Goal: Navigation & Orientation: Find specific page/section

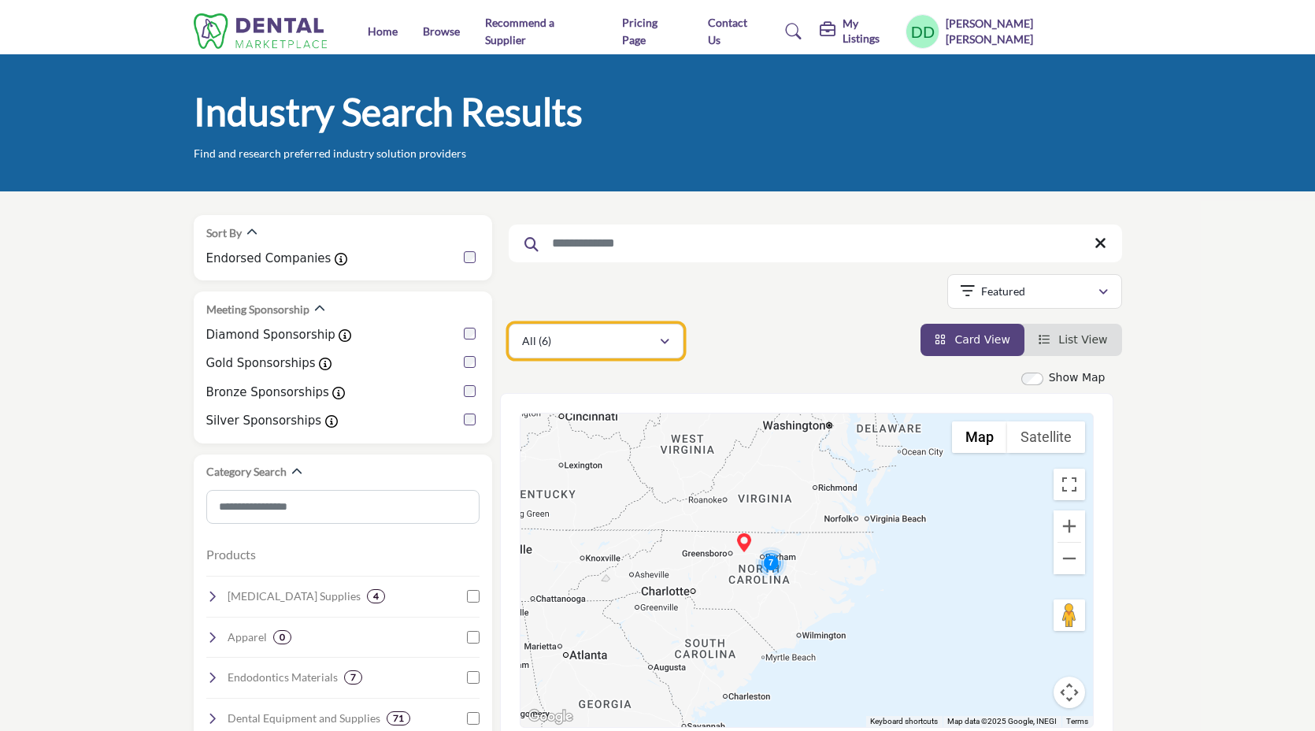
click at [628, 350] on div "All (6)" at bounding box center [590, 341] width 137 height 19
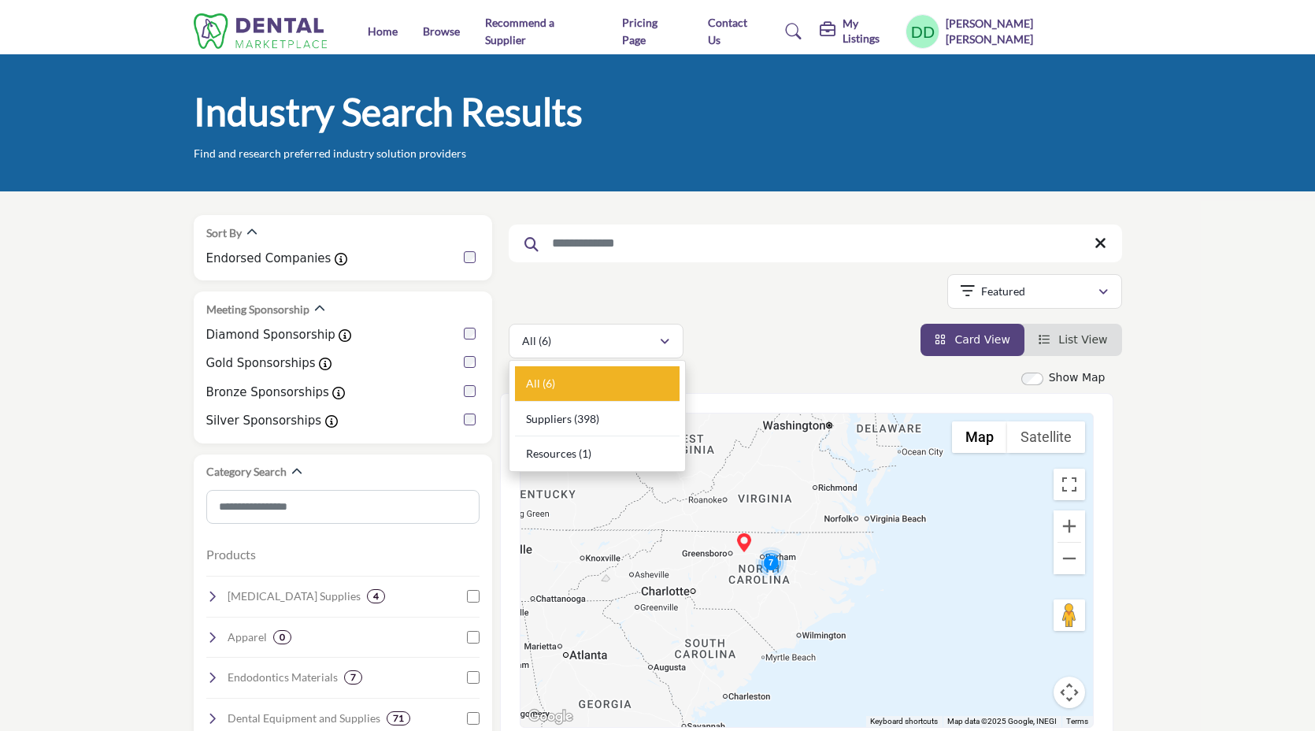
click at [770, 357] on div "All (6) All (6) (1)" at bounding box center [816, 341] width 614 height 35
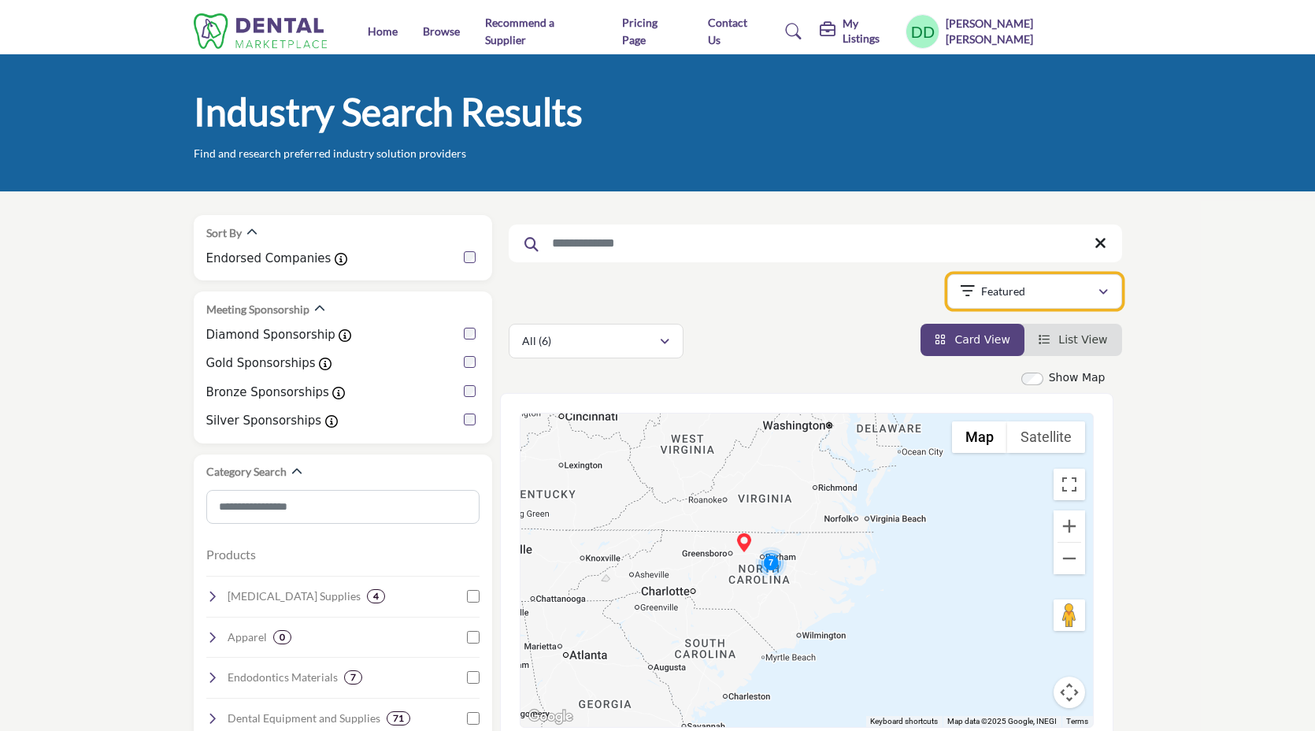
click at [972, 306] on button "Featured" at bounding box center [1035, 291] width 175 height 35
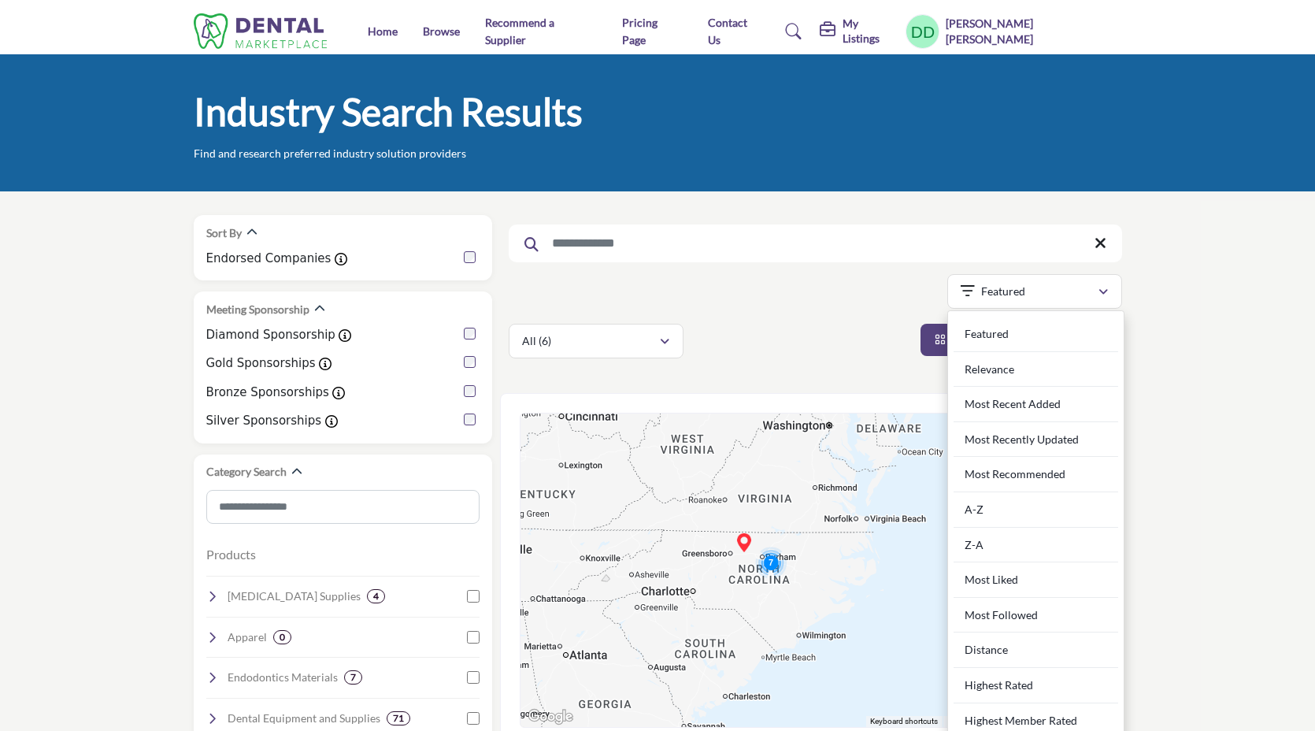
click at [818, 314] on div "Searched Term Searched Results 6" at bounding box center [816, 286] width 614 height 143
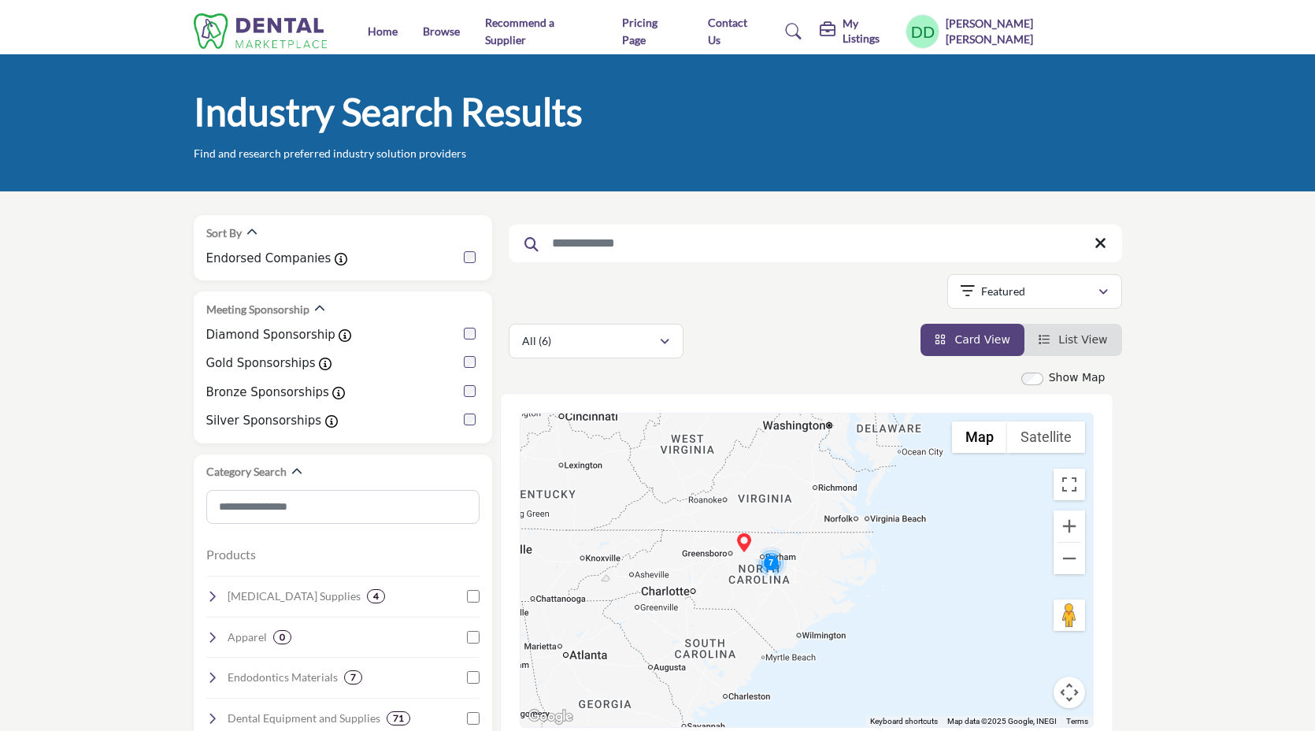
click at [919, 230] on input "Search Keyword" at bounding box center [816, 243] width 614 height 38
click at [1032, 295] on div "Featured" at bounding box center [1029, 291] width 137 height 19
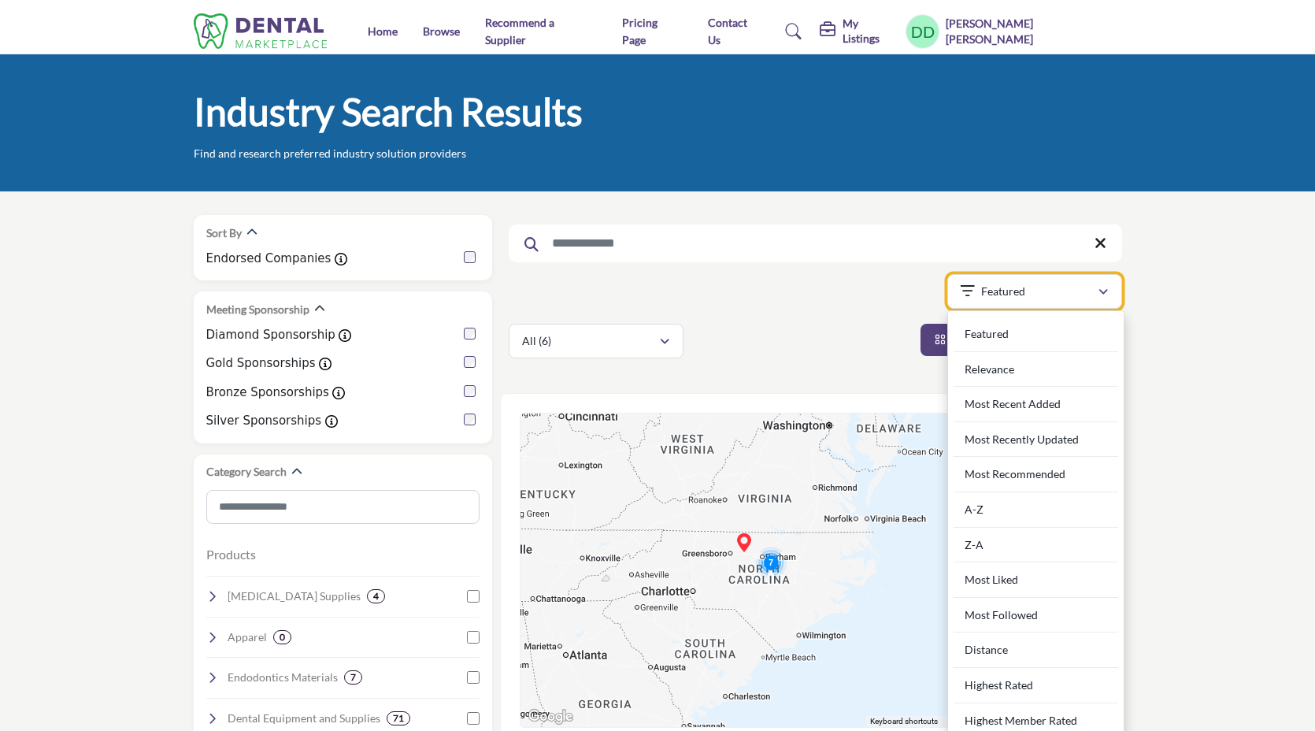
click at [1032, 291] on div "Featured" at bounding box center [1029, 291] width 137 height 19
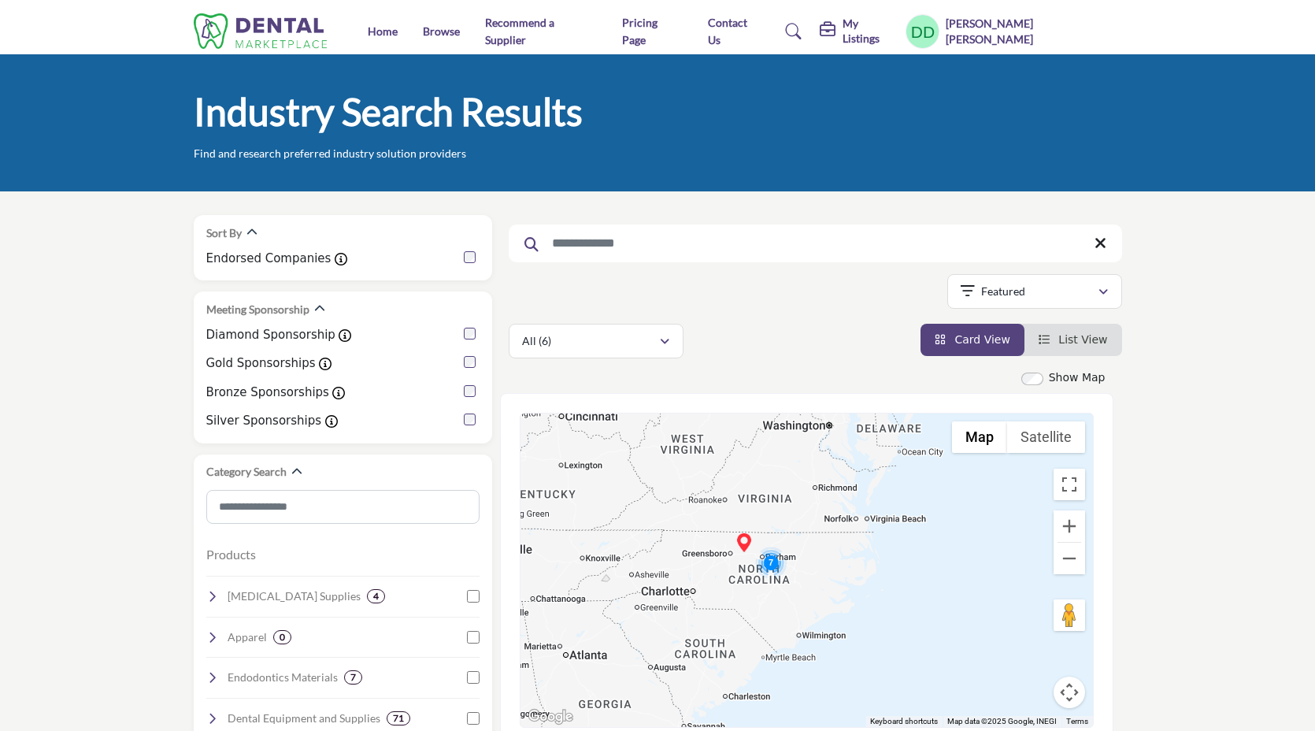
click at [1053, 332] on li "List View" at bounding box center [1074, 340] width 98 height 32
click at [1056, 346] on link "List View" at bounding box center [1073, 339] width 69 height 13
click at [1037, 286] on div "Featured" at bounding box center [1029, 291] width 137 height 19
click at [1048, 297] on div "Featured" at bounding box center [1029, 291] width 137 height 19
click at [1107, 288] on icon "button" at bounding box center [1103, 292] width 9 height 11
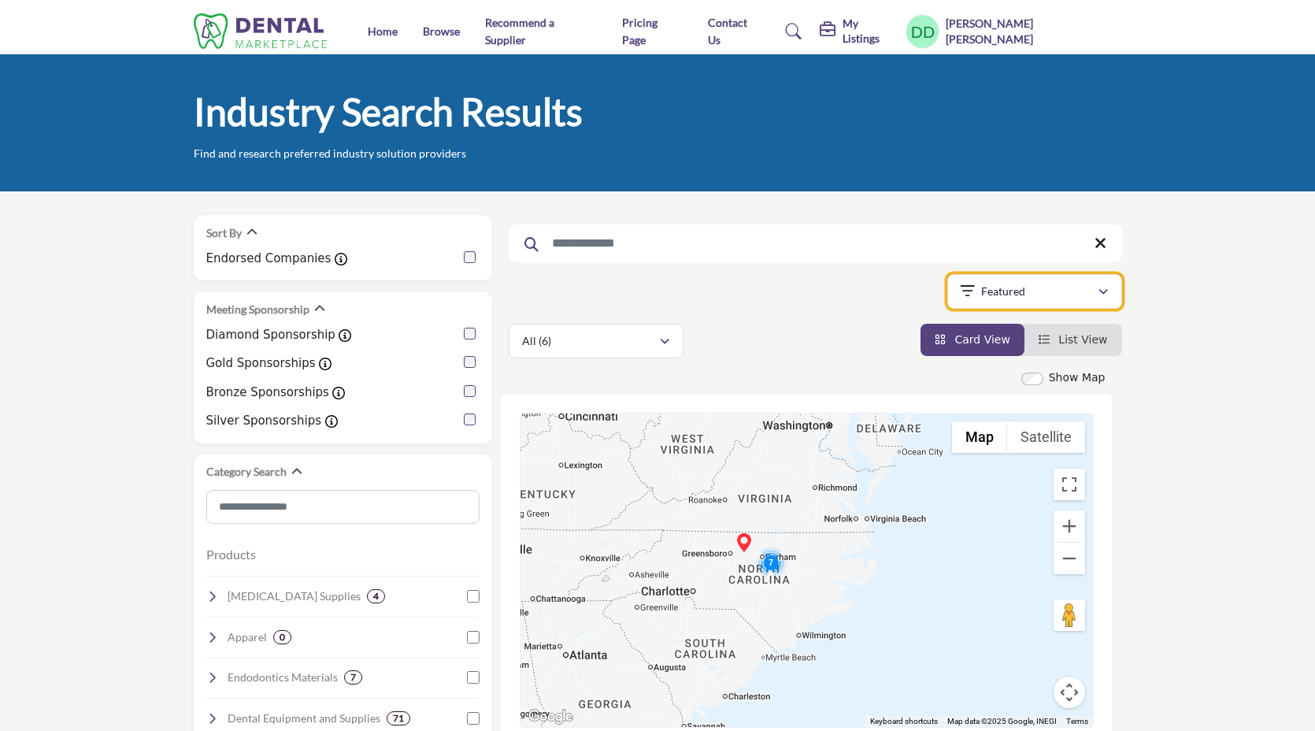
click at [1101, 293] on icon "button" at bounding box center [1103, 292] width 9 height 11
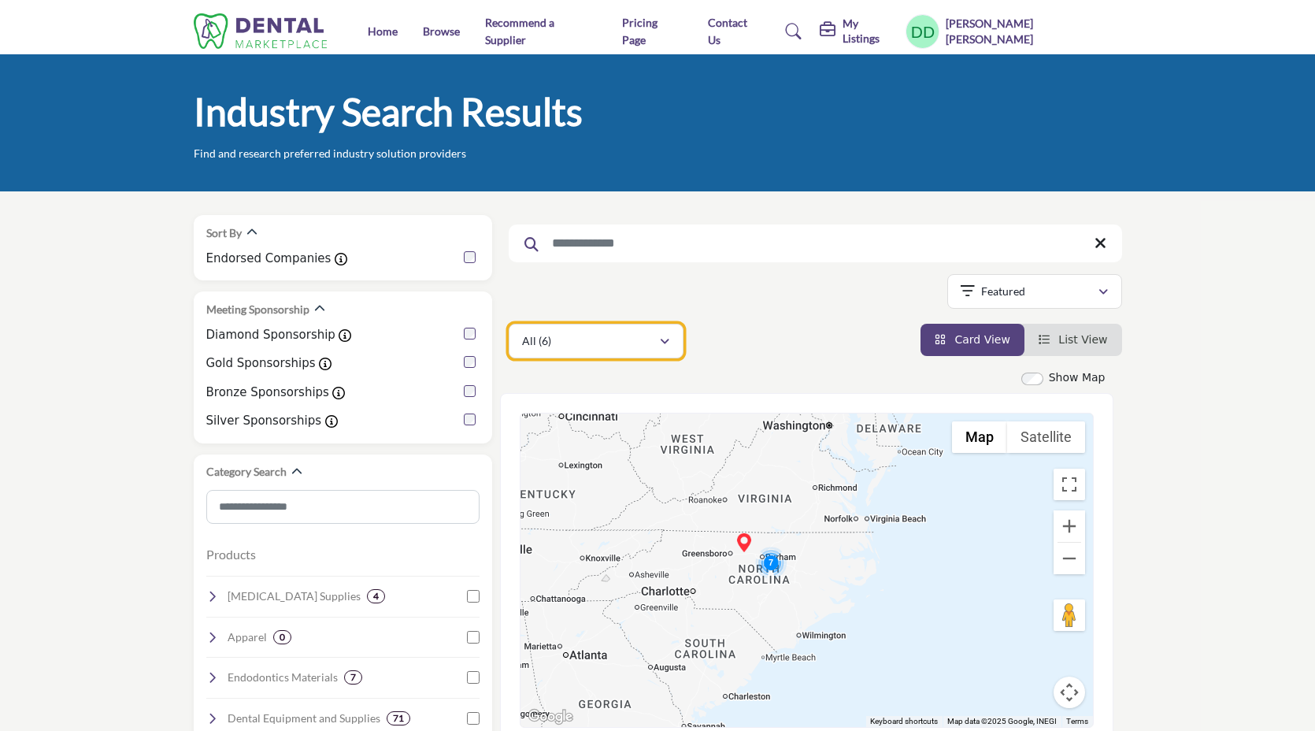
click at [628, 344] on div "All (6)" at bounding box center [590, 341] width 137 height 19
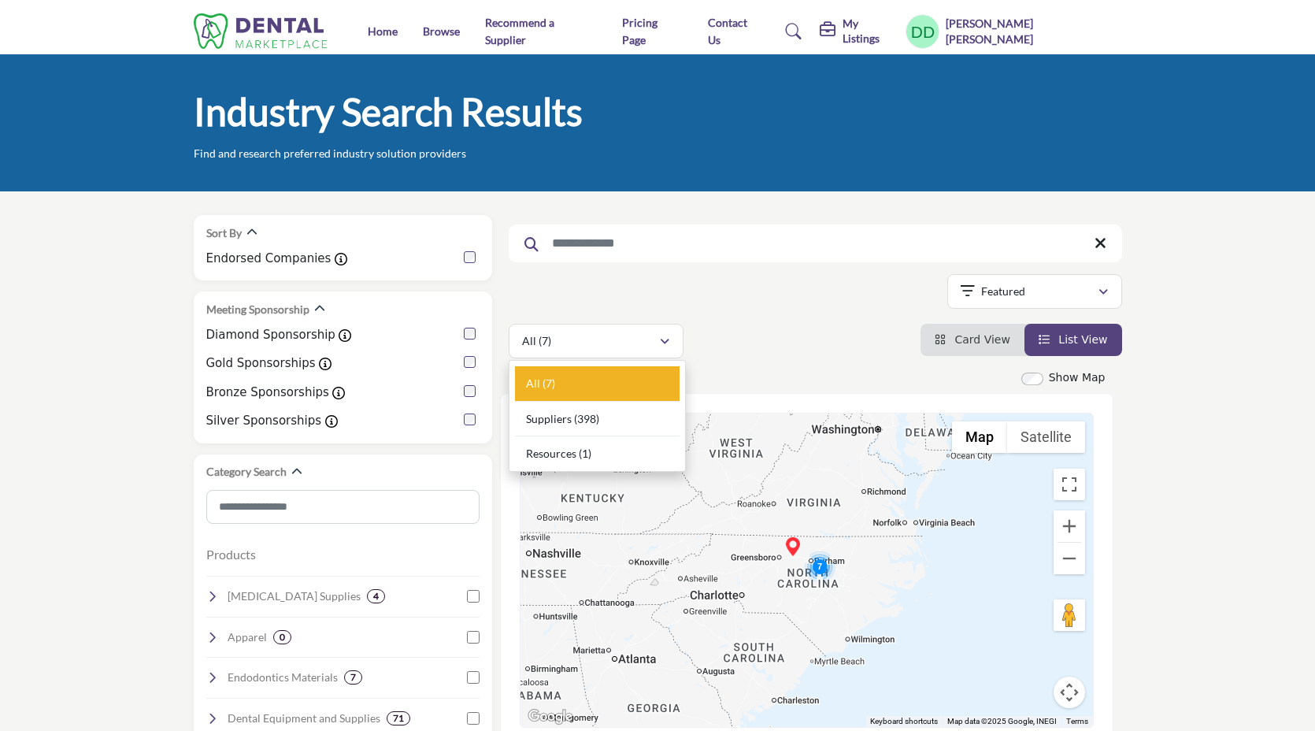
click at [736, 349] on div "All (7) All (7) (1)" at bounding box center [816, 341] width 614 height 35
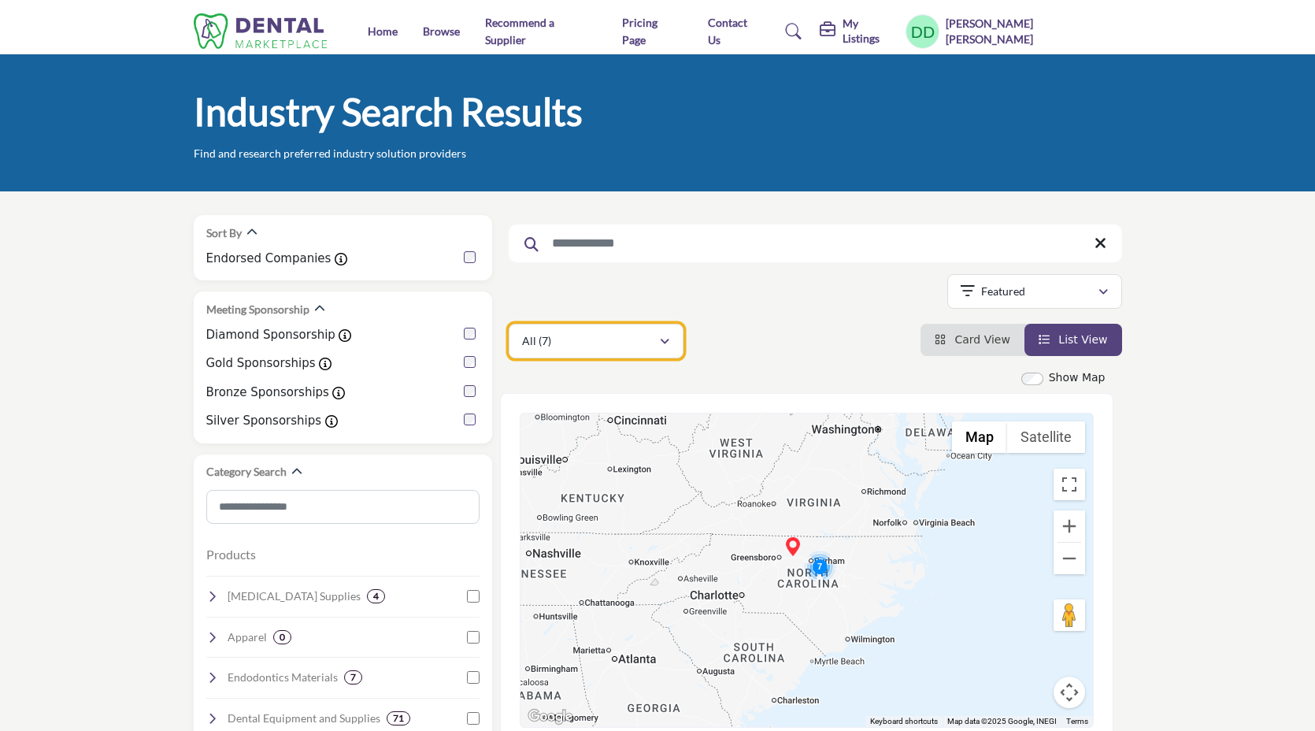
click at [637, 339] on div "All (7)" at bounding box center [590, 341] width 137 height 19
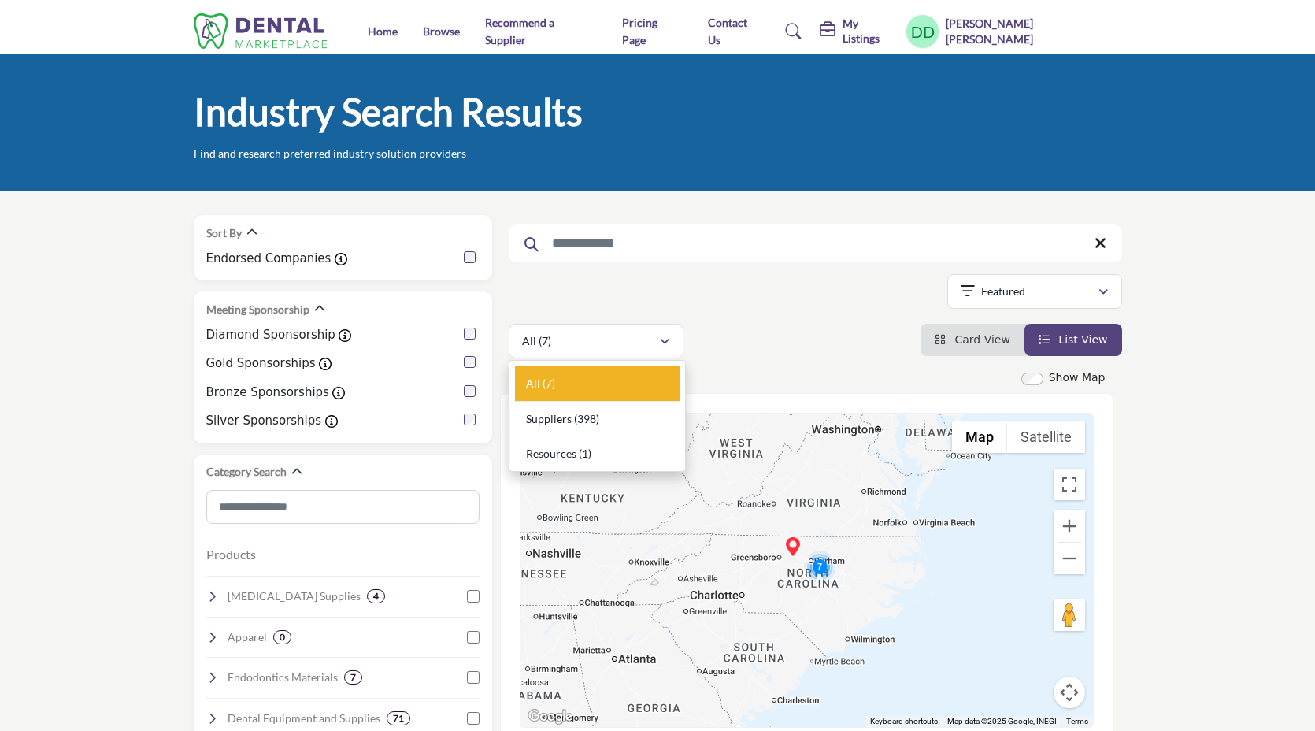
click at [722, 341] on div "All (7) All (7) (1)" at bounding box center [816, 341] width 614 height 35
